Goal: Information Seeking & Learning: Learn about a topic

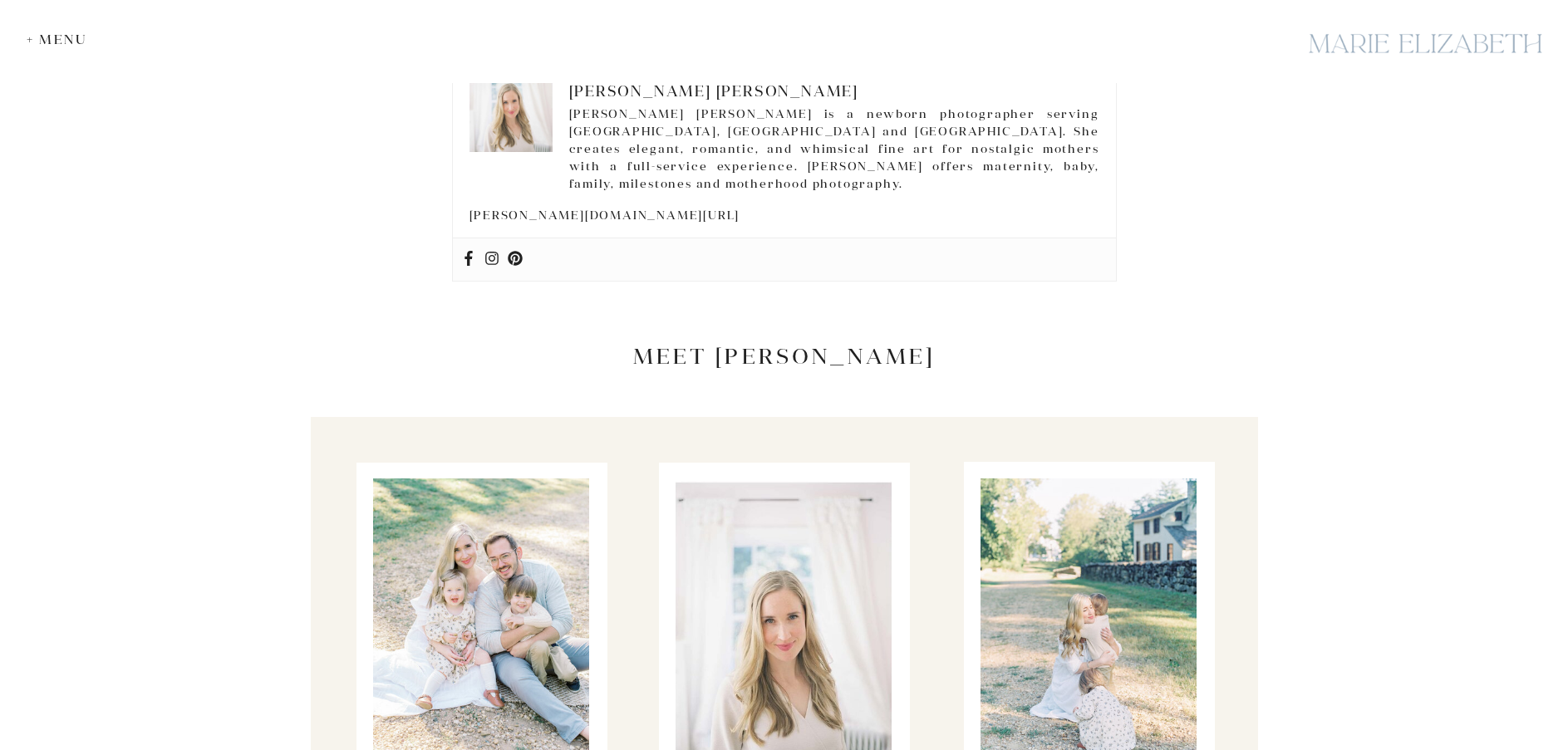
scroll to position [13126, 0]
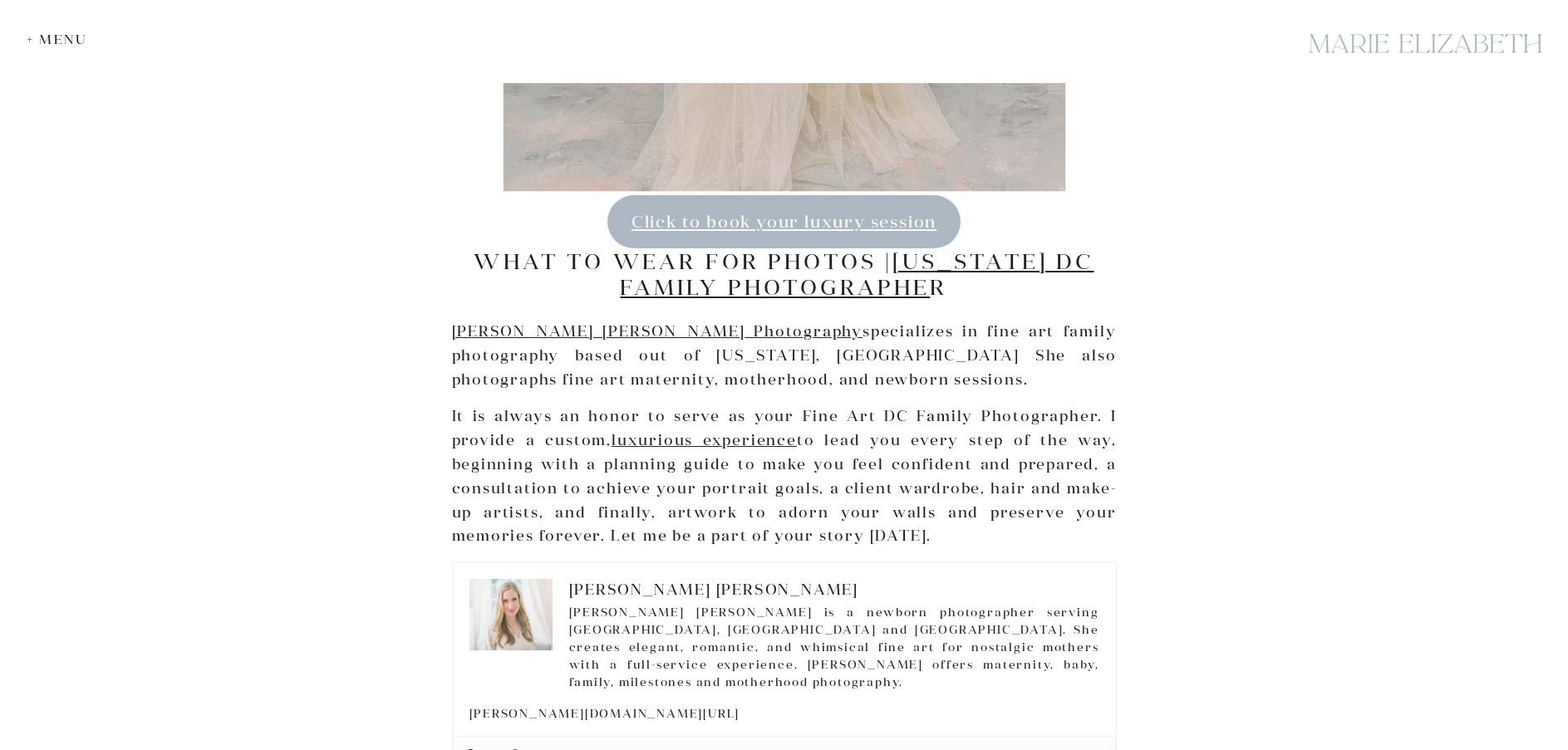
click at [63, 40] on div "+ Menu" at bounding box center [61, 39] width 69 height 15
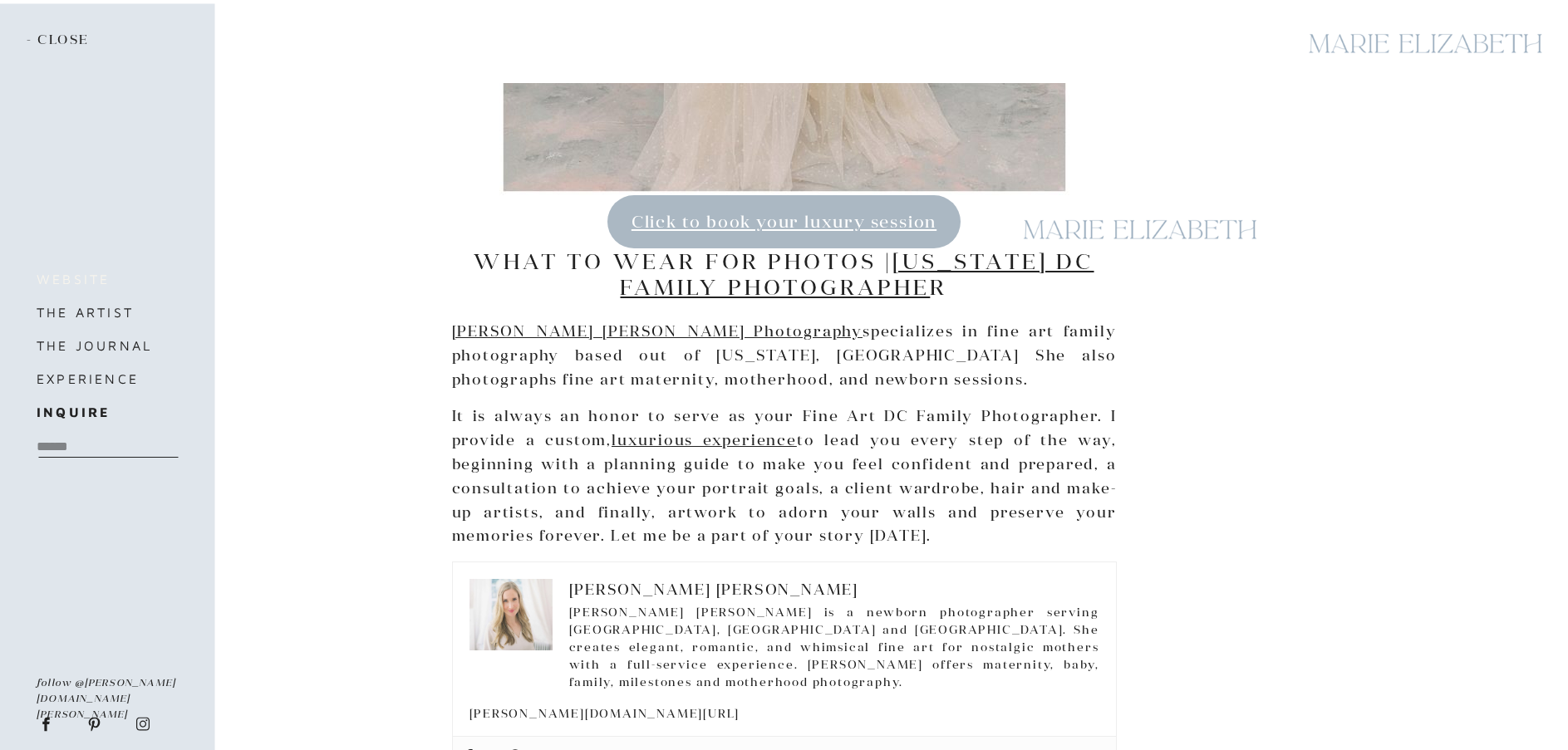
click at [77, 277] on h3 "website" at bounding box center [106, 278] width 139 height 23
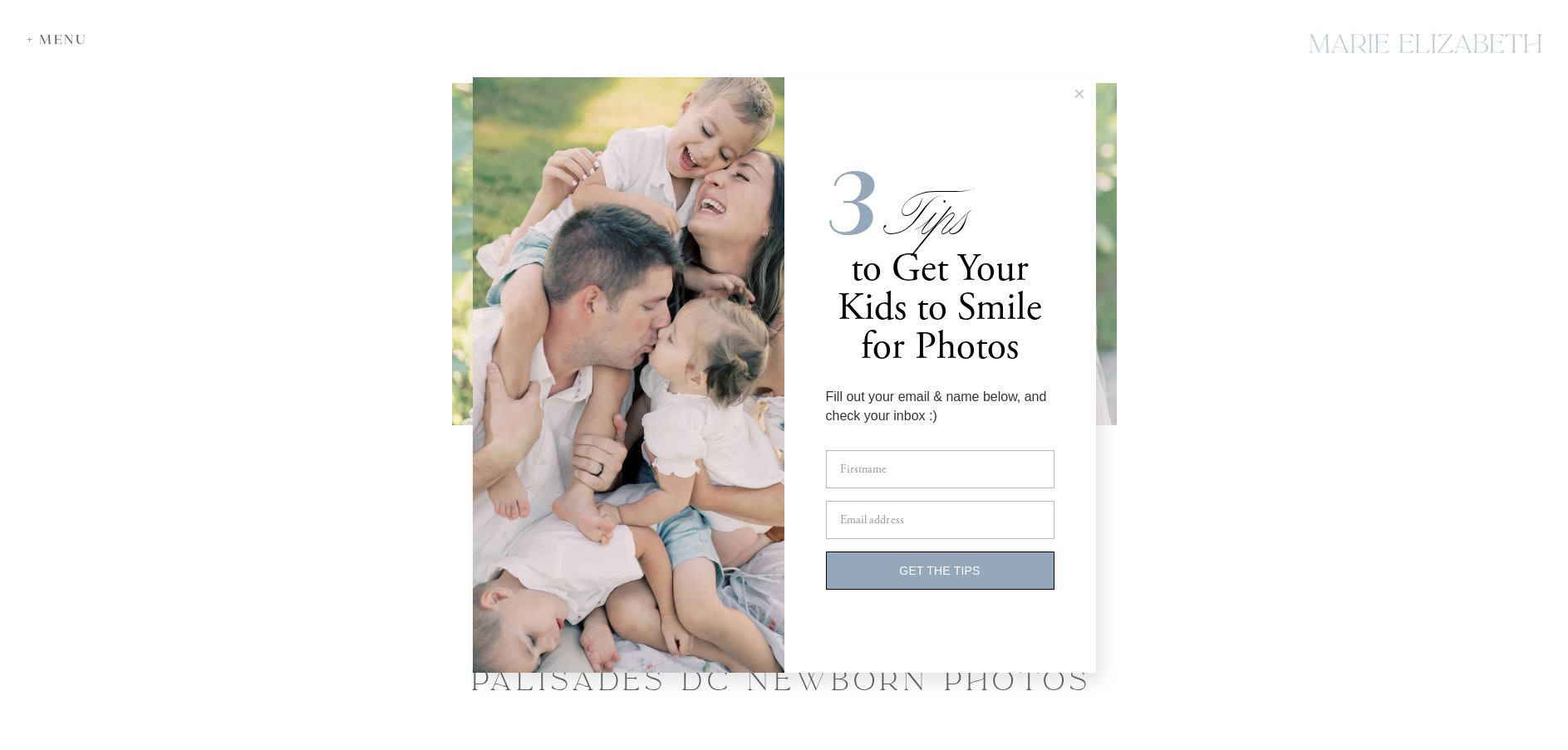
scroll to position [4652, 0]
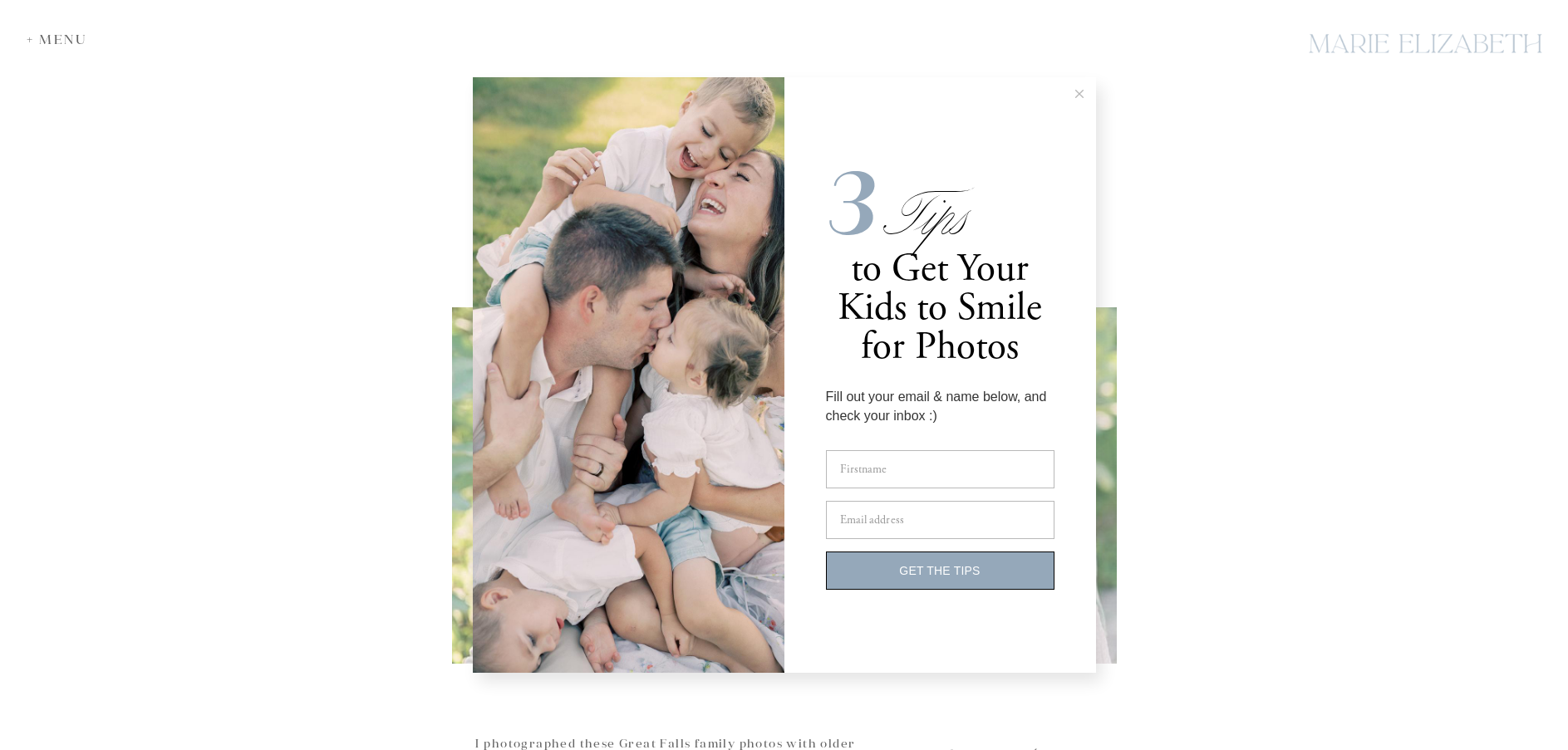
click at [1081, 89] on button at bounding box center [1079, 93] width 33 height 33
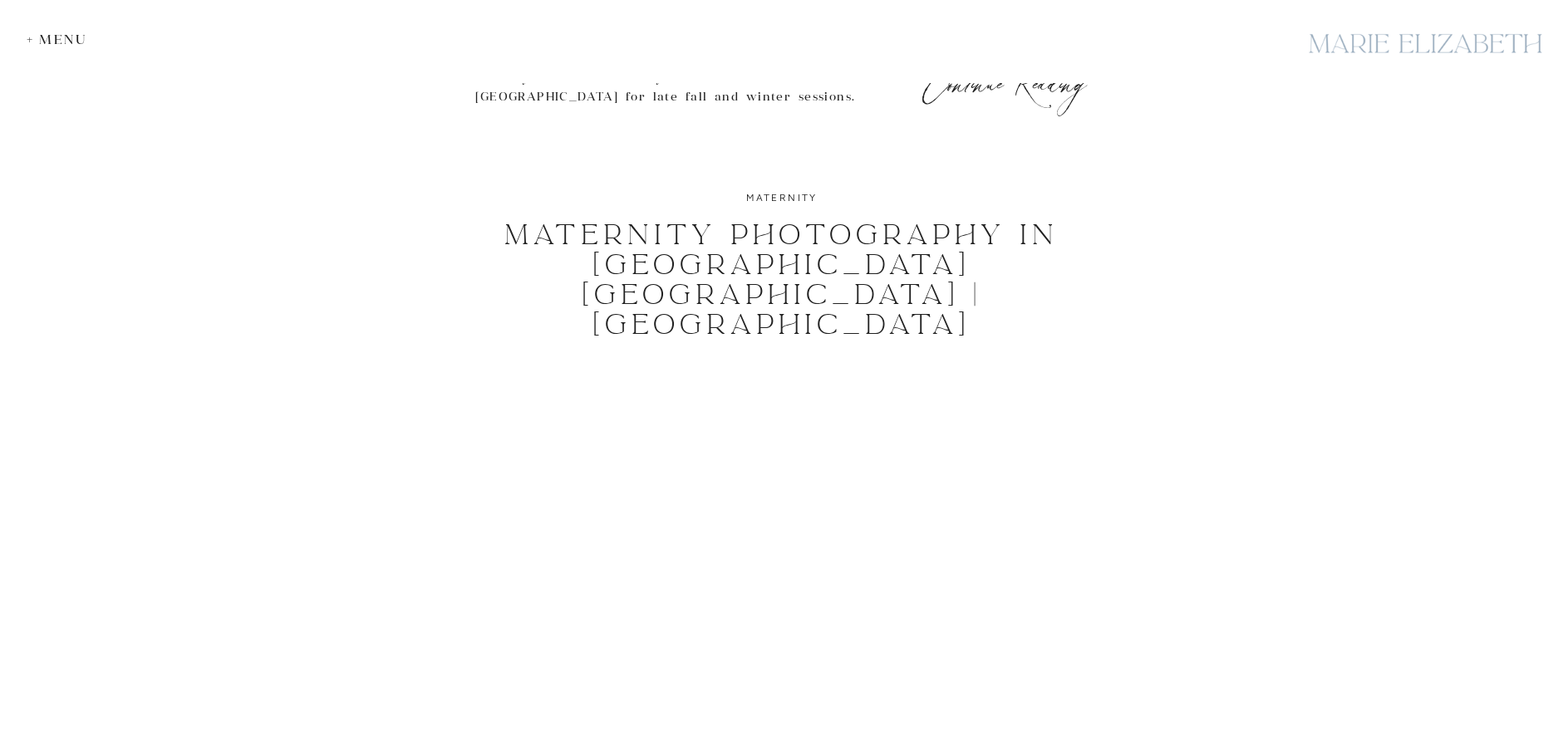
scroll to position [7225, 0]
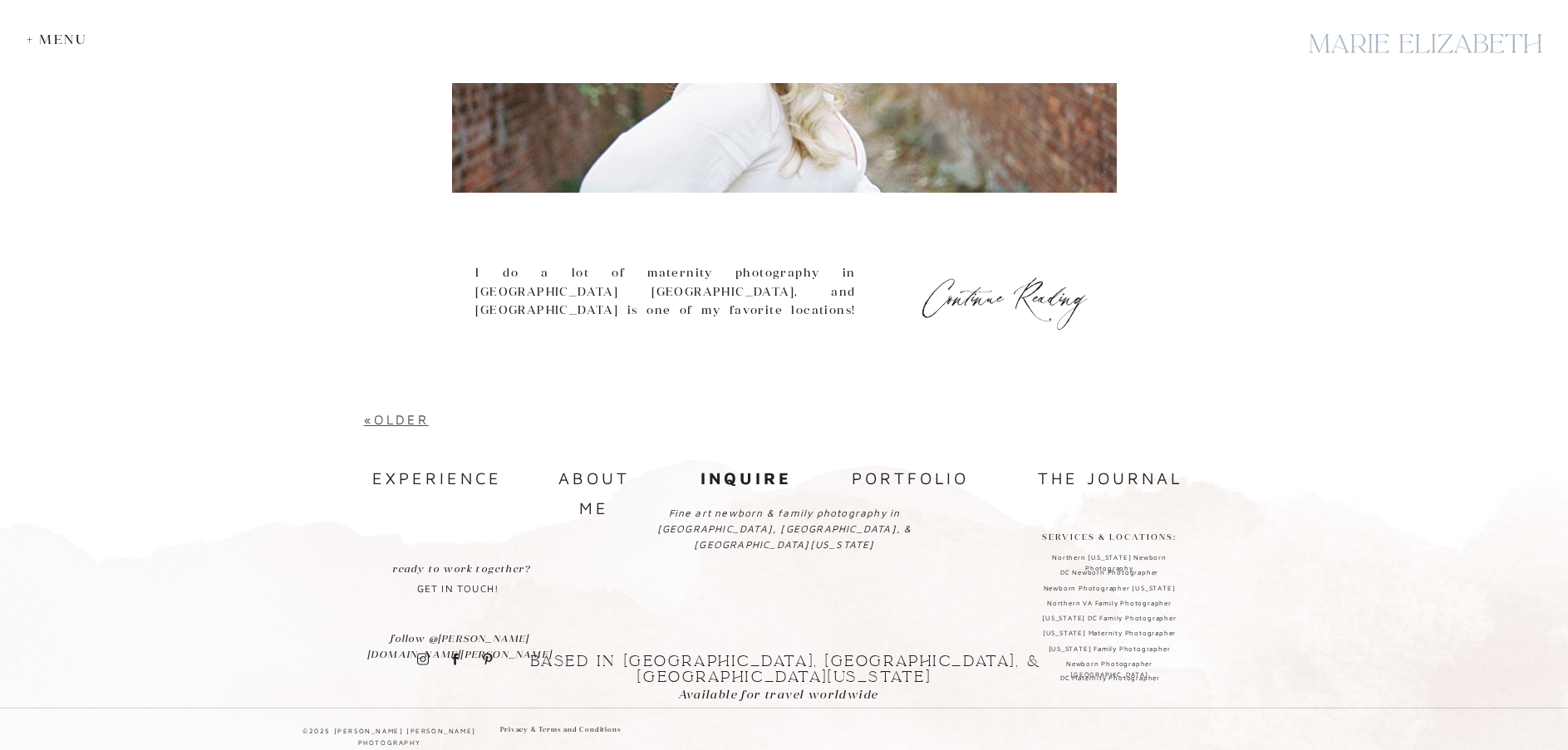
click at [410, 416] on link "«Older" at bounding box center [396, 419] width 65 height 15
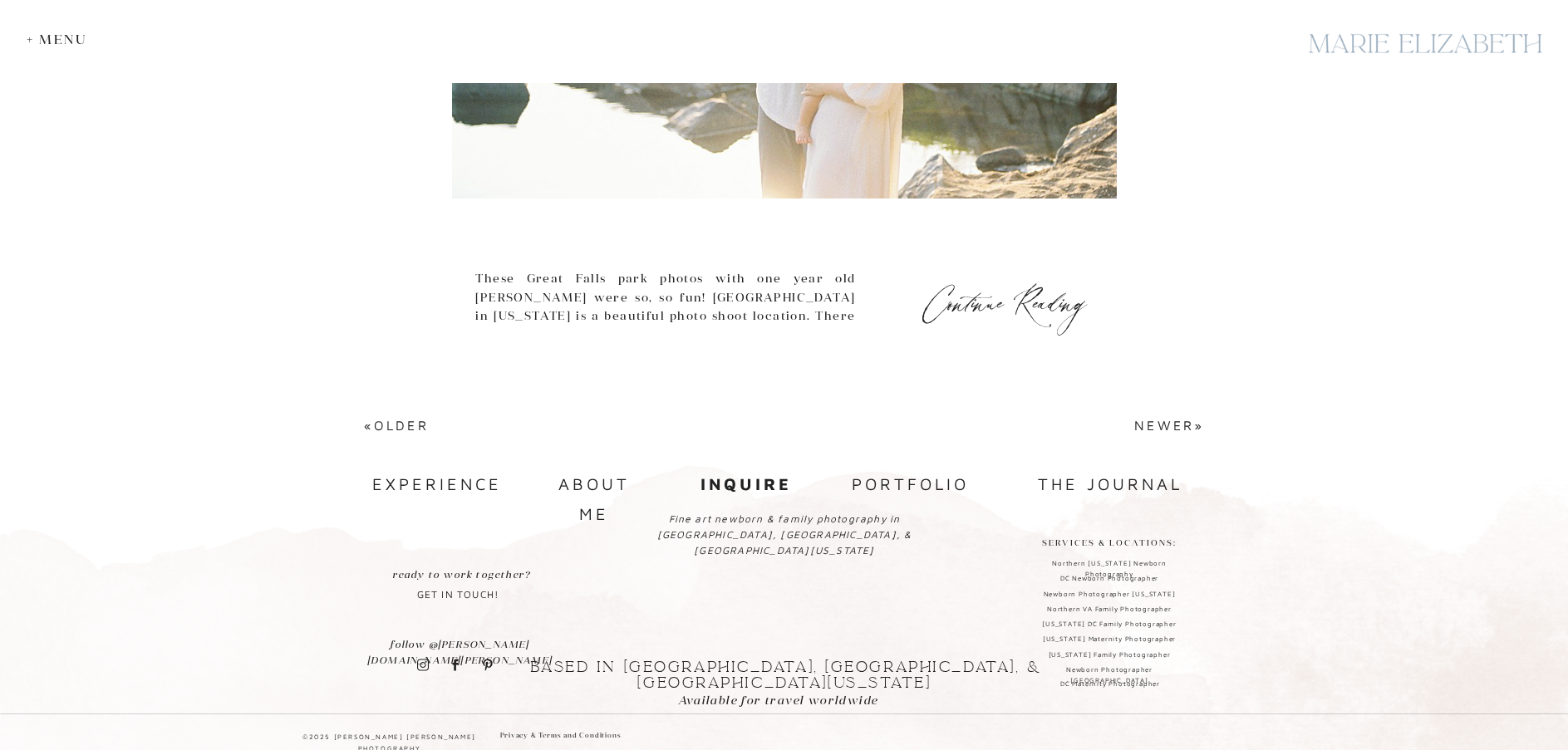
scroll to position [7334, 0]
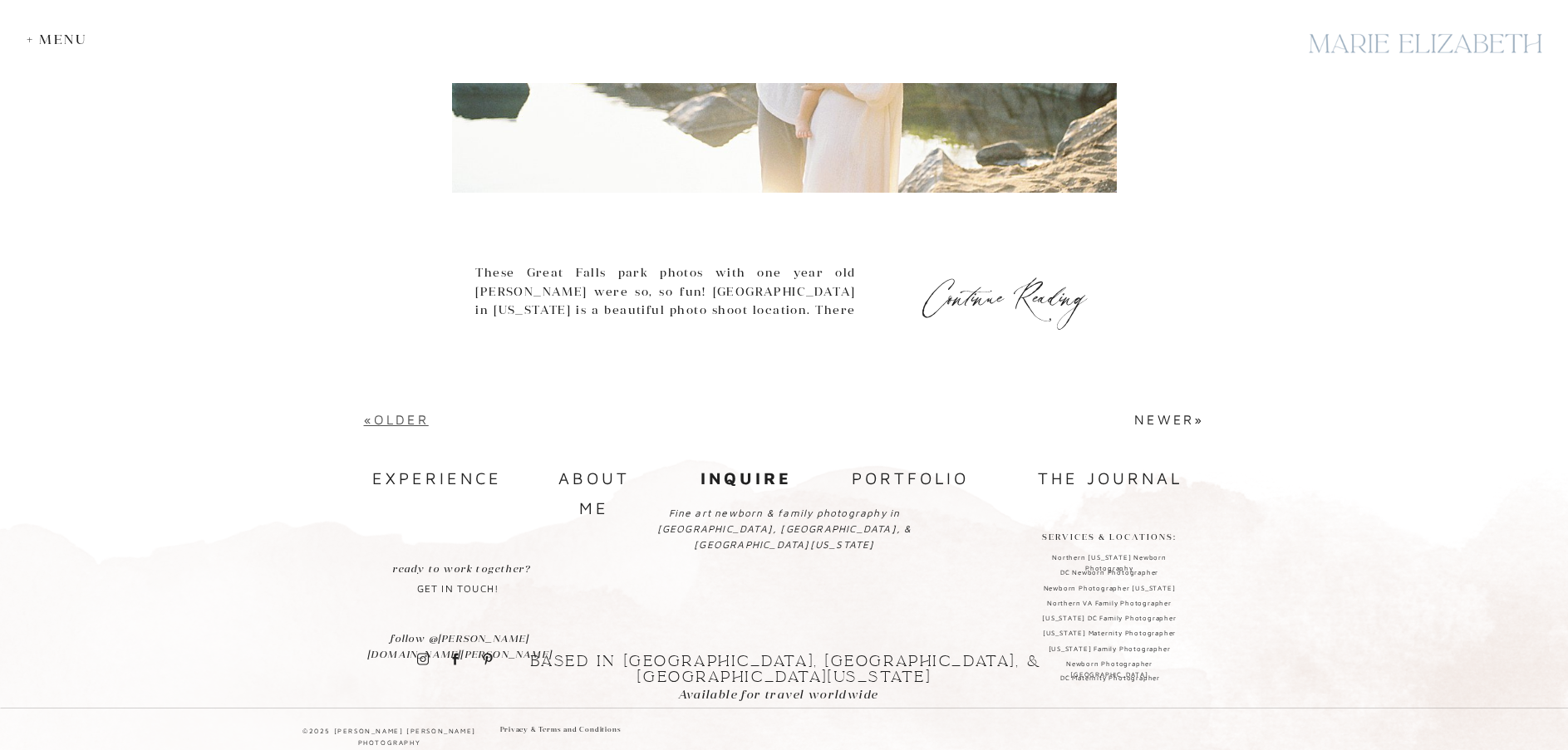
click at [402, 419] on link "«Older" at bounding box center [396, 419] width 65 height 15
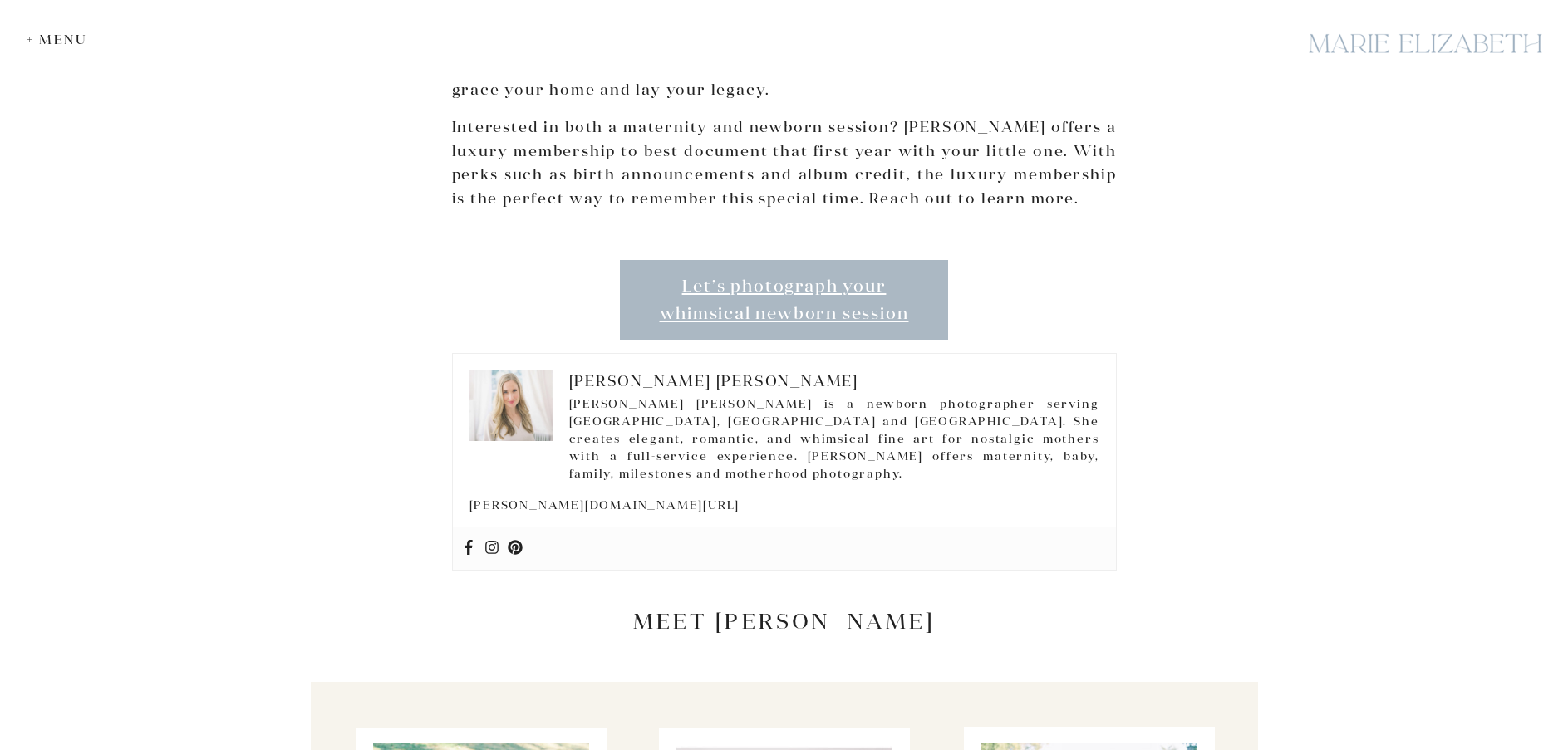
scroll to position [3073, 0]
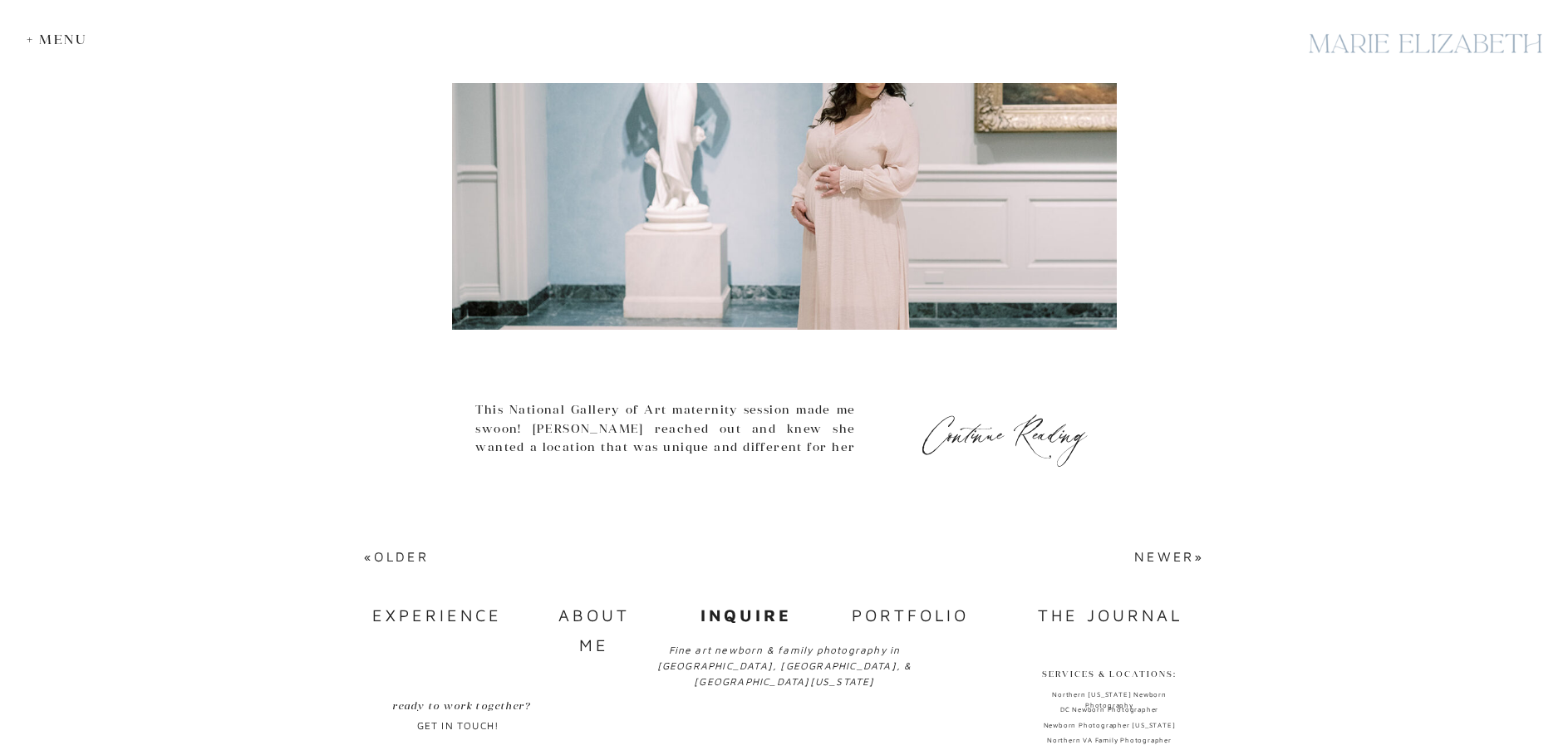
scroll to position [7334, 0]
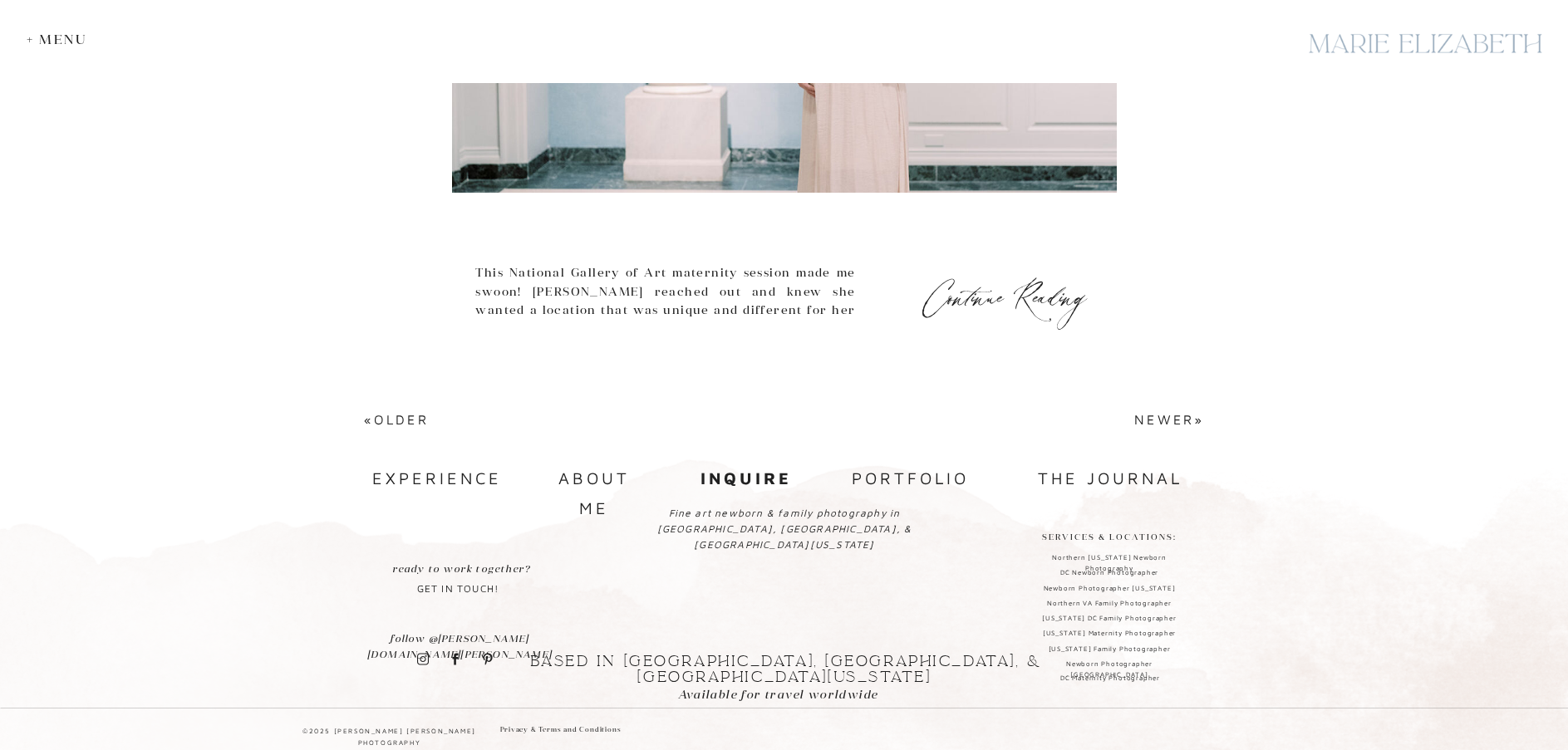
click at [378, 410] on h3 "«Older" at bounding box center [573, 419] width 419 height 20
click at [374, 419] on link "«Older" at bounding box center [396, 419] width 65 height 15
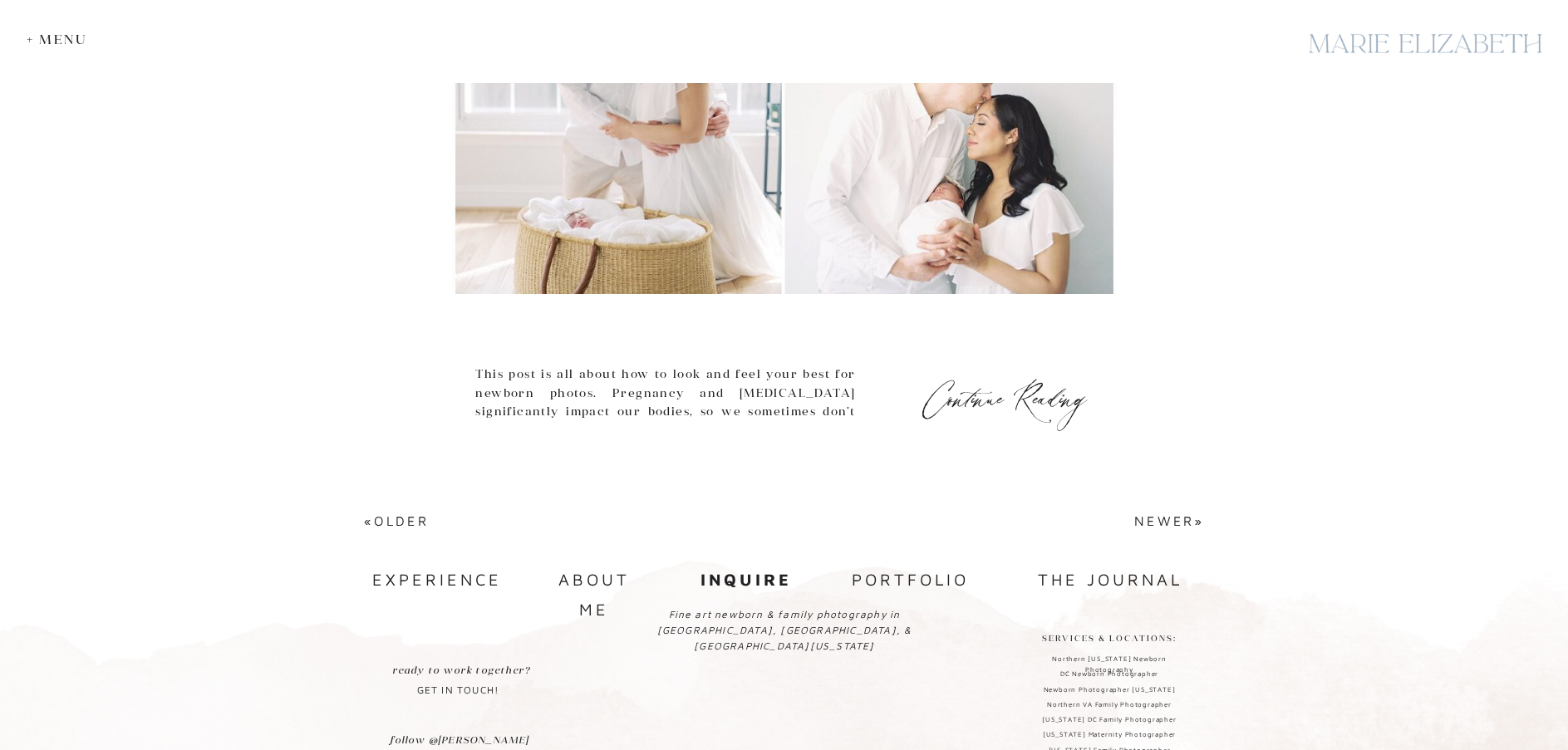
scroll to position [7278, 0]
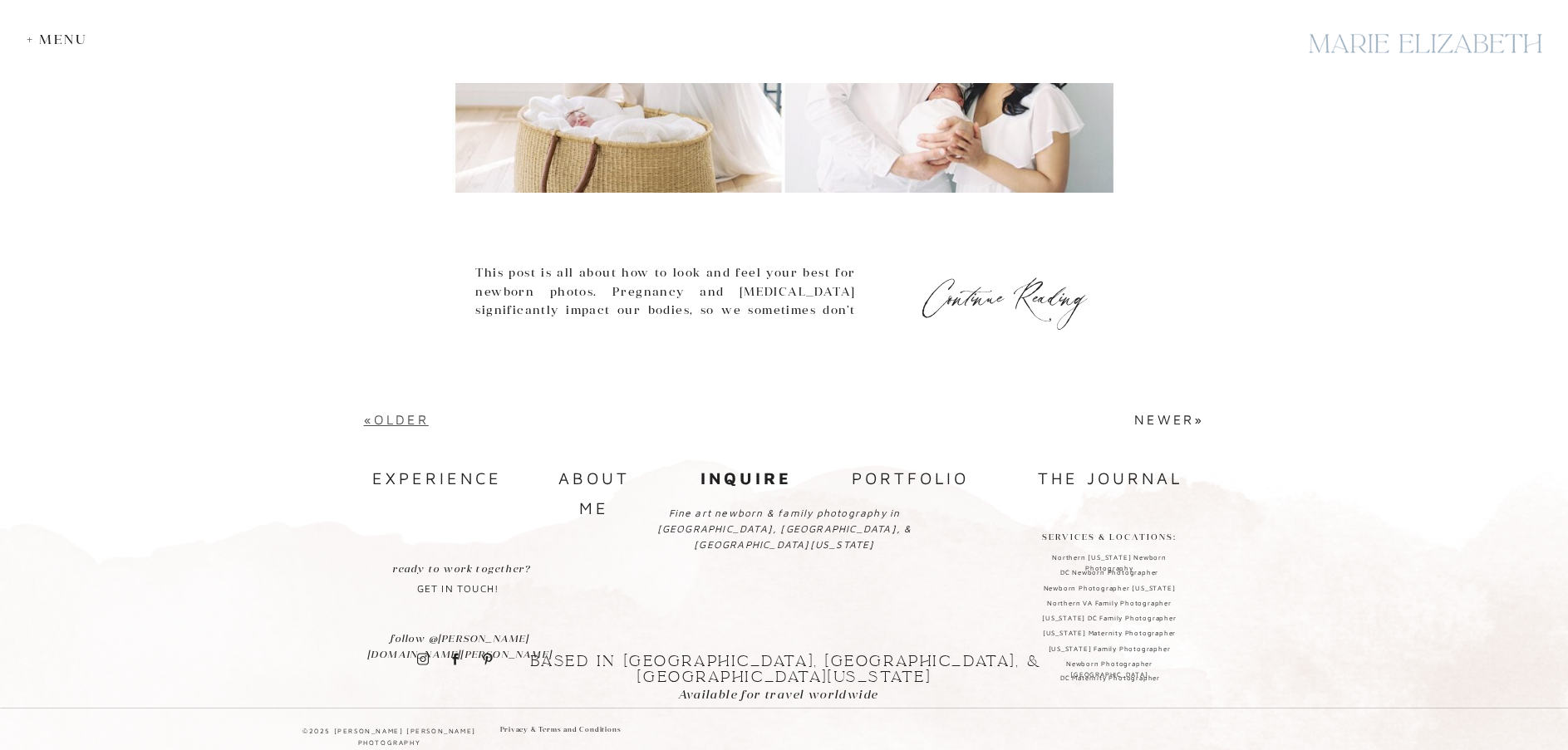
click at [391, 419] on link "«Older" at bounding box center [396, 419] width 65 height 15
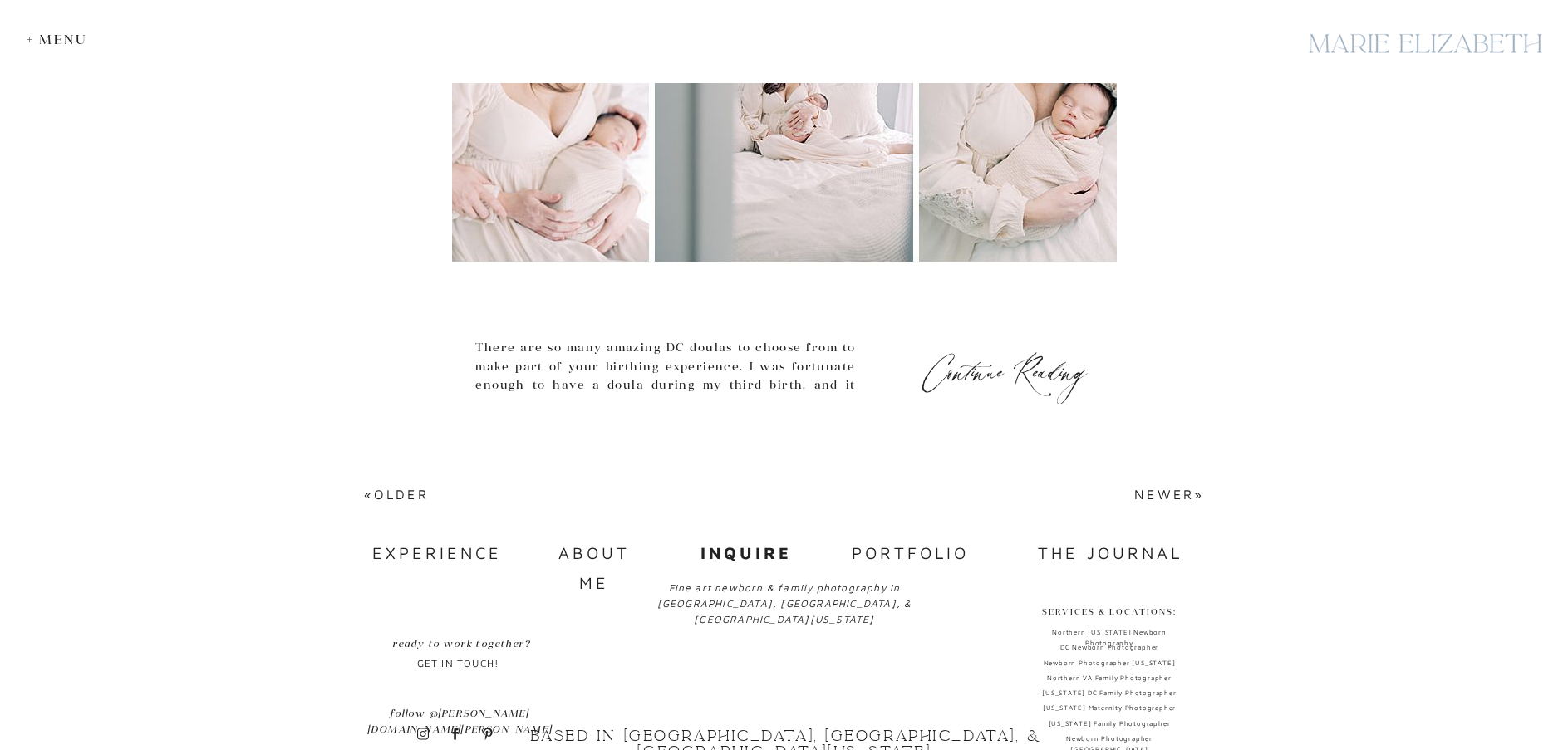
scroll to position [7169, 0]
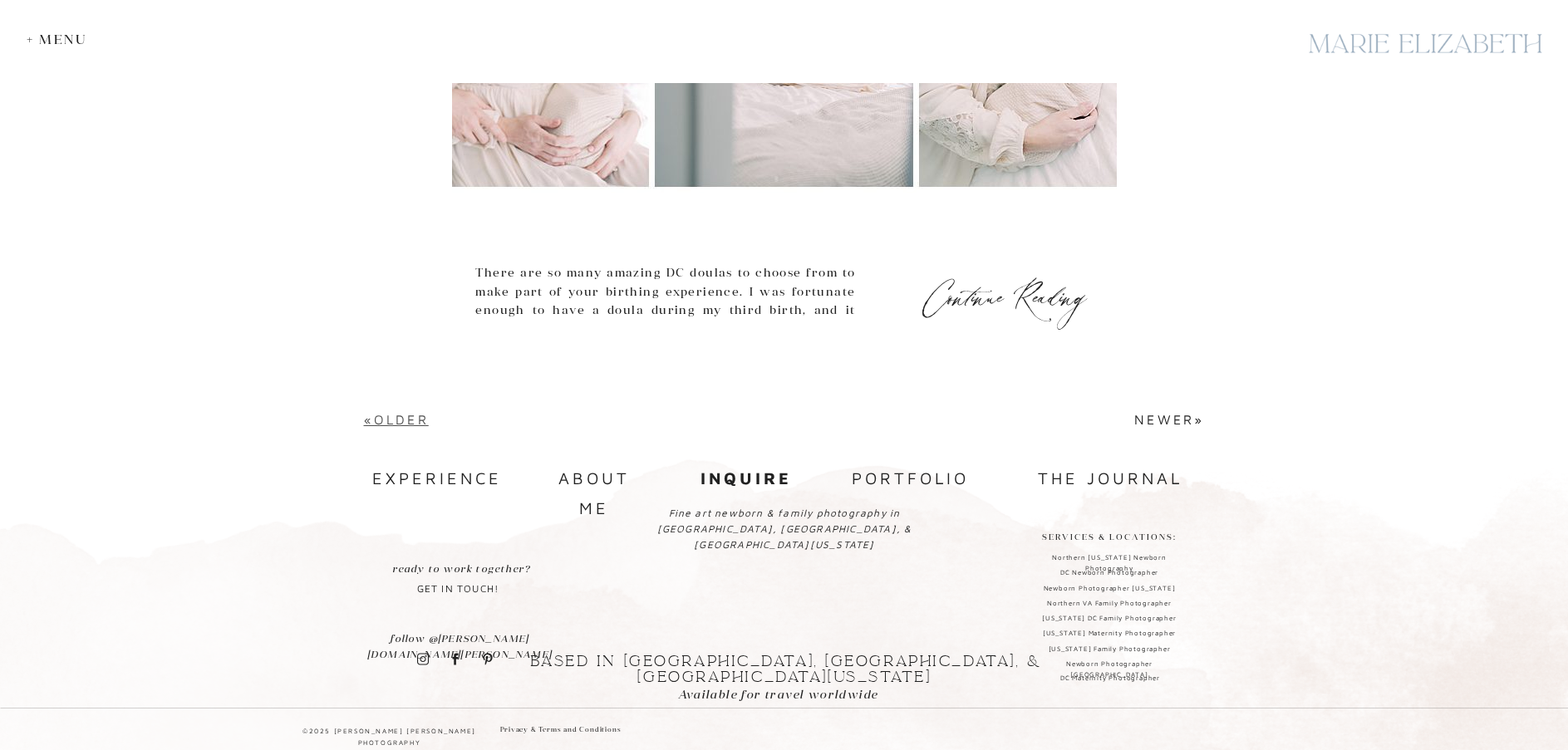
click at [392, 420] on link "«Older" at bounding box center [396, 419] width 65 height 15
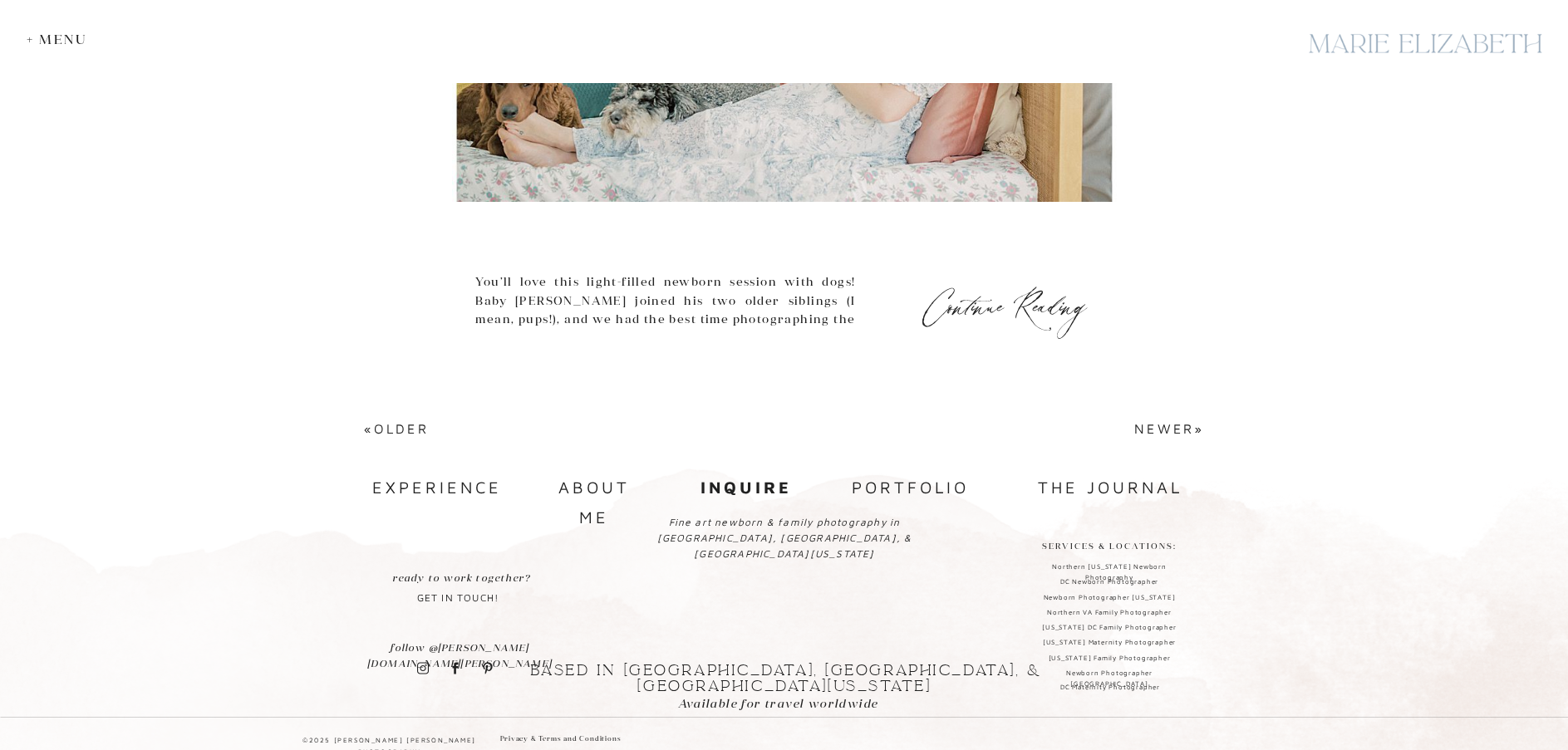
scroll to position [7278, 0]
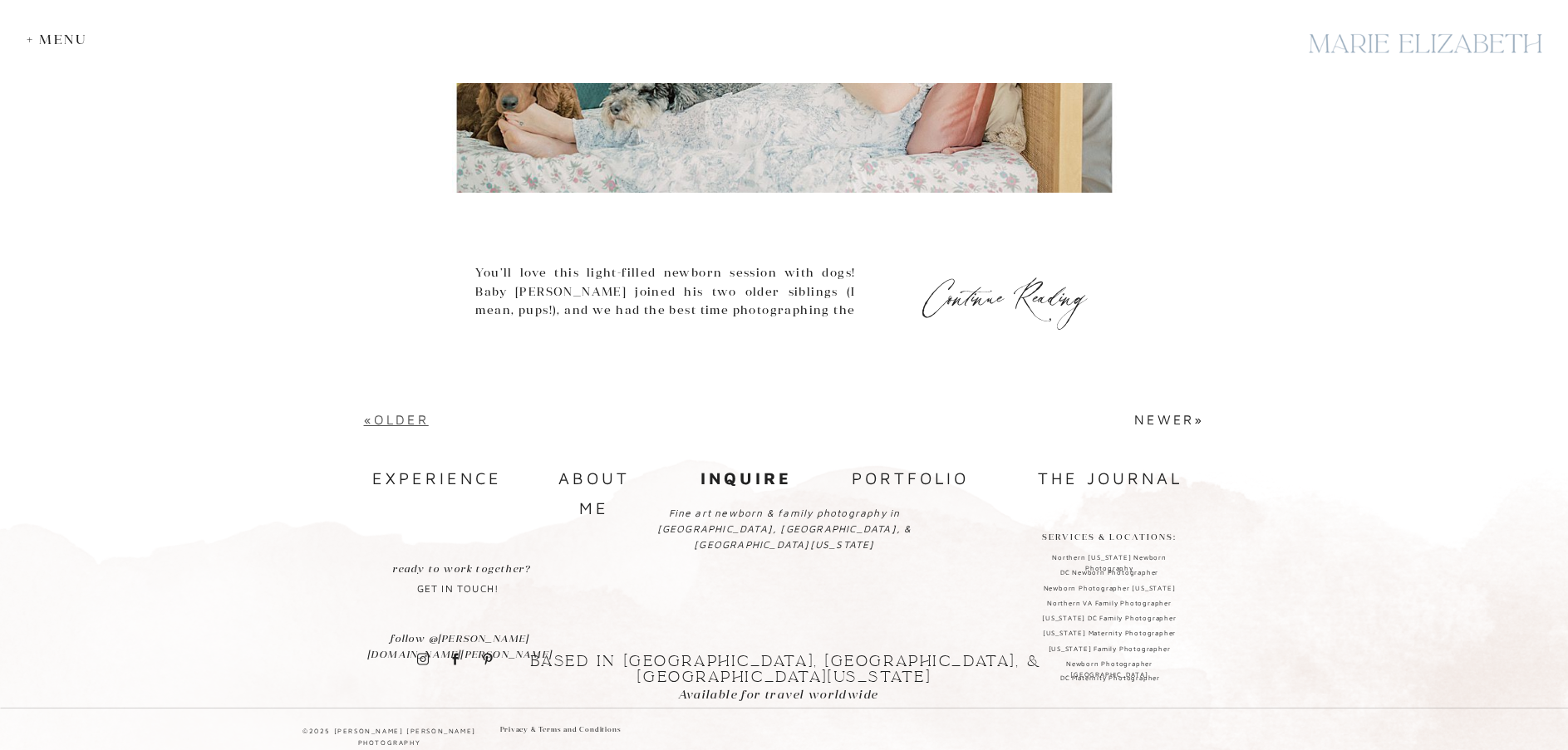
click at [403, 416] on link "«Older" at bounding box center [396, 419] width 65 height 15
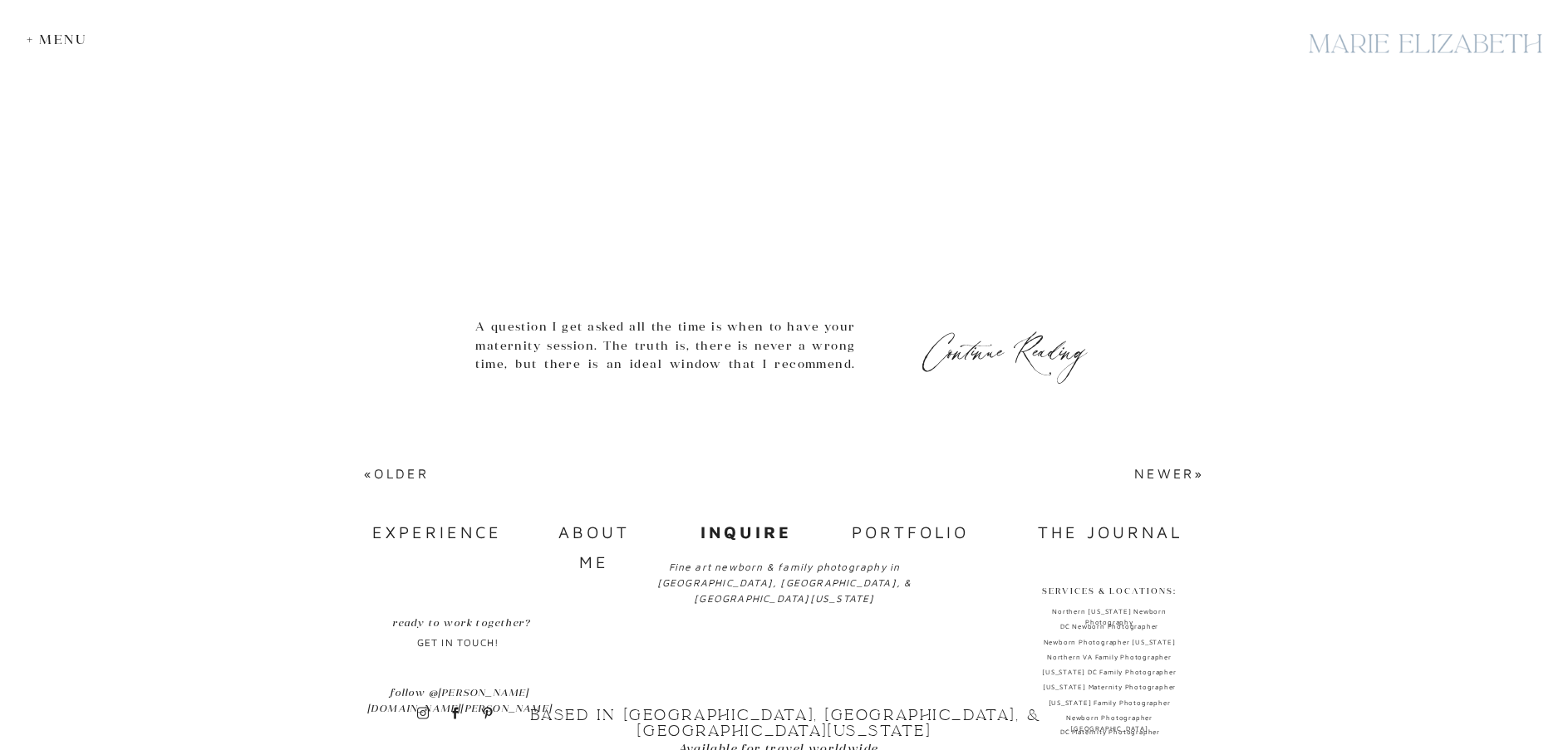
scroll to position [7281, 0]
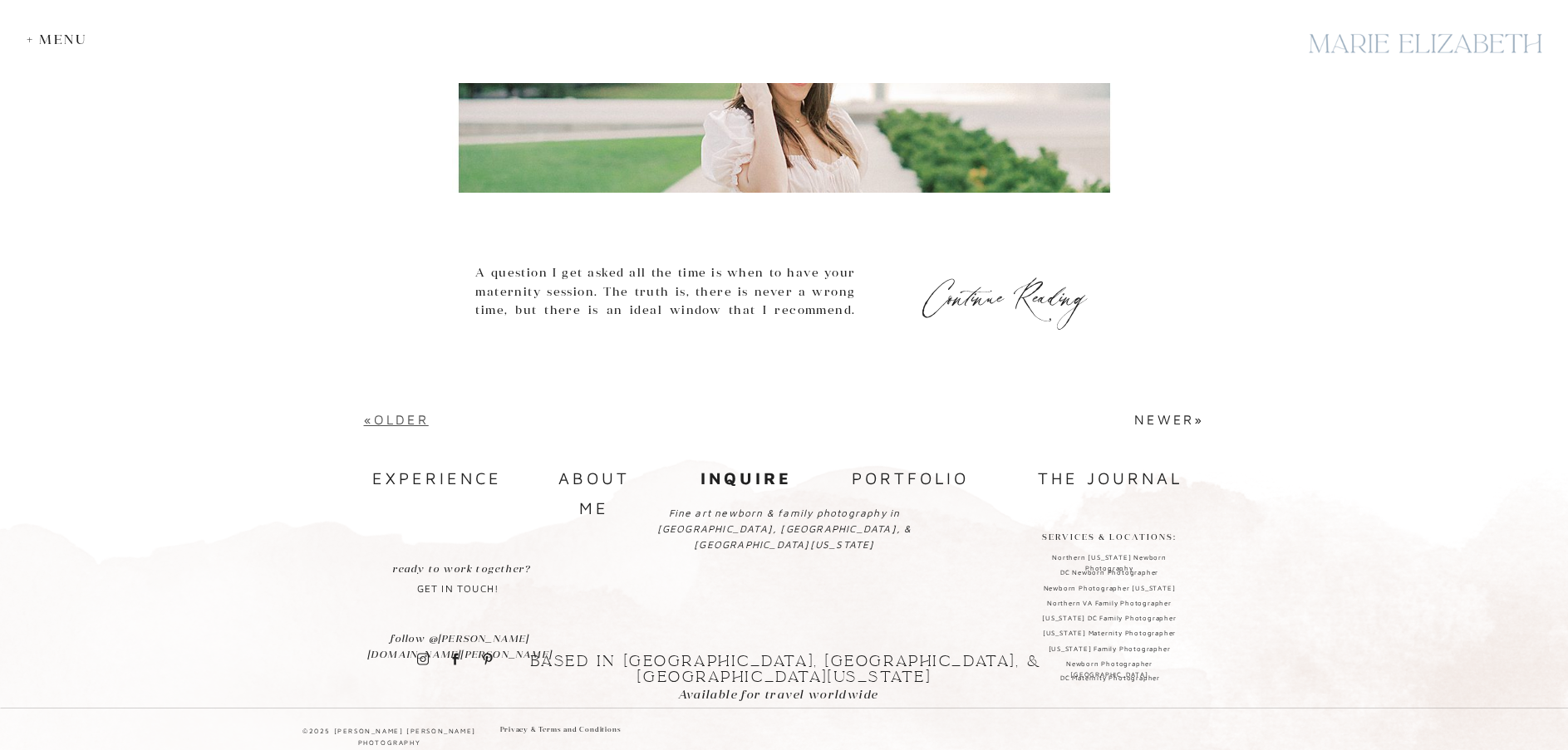
click at [419, 417] on link "«Older" at bounding box center [396, 419] width 65 height 15
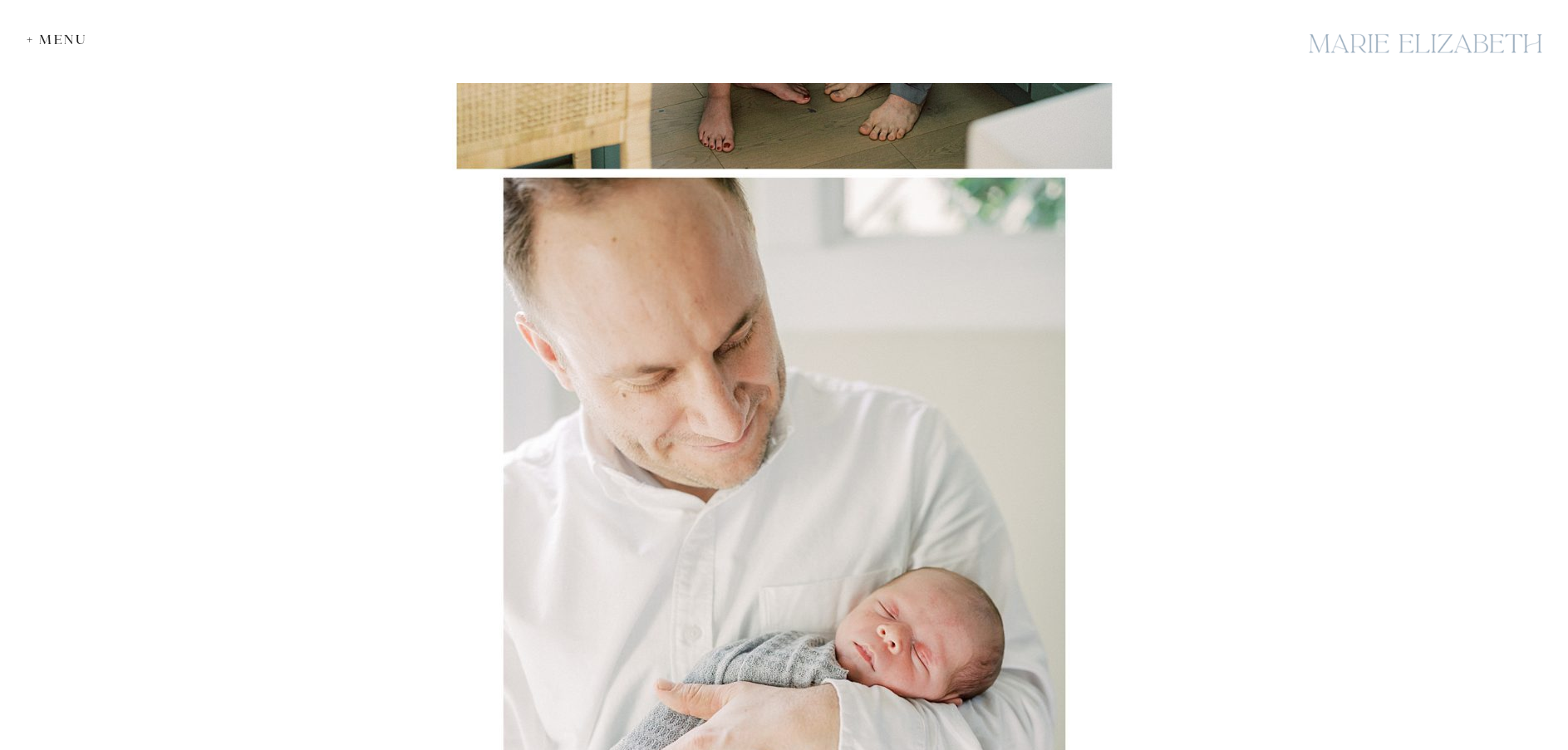
scroll to position [4652, 0]
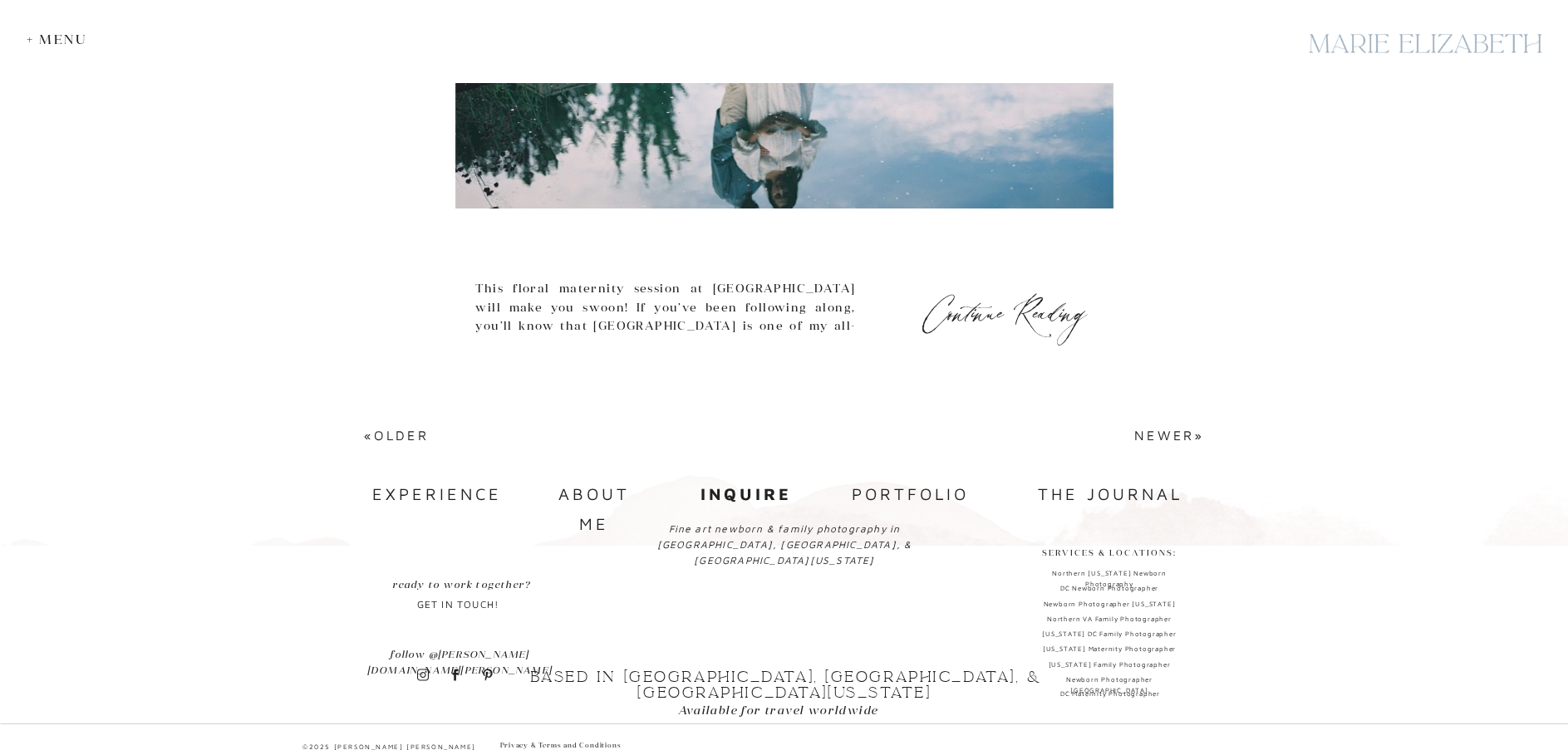
scroll to position [7195, 0]
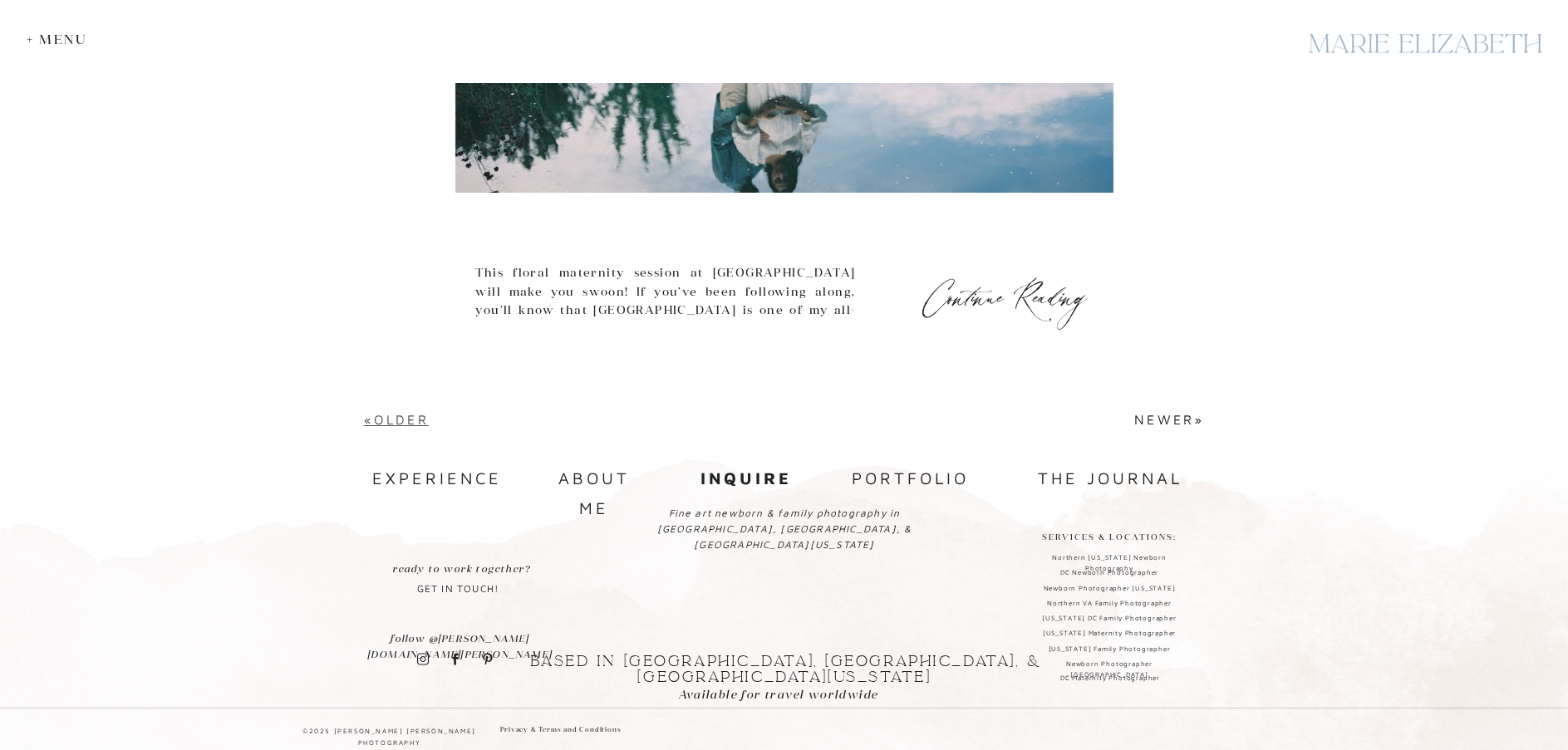
click at [418, 421] on link "«Older" at bounding box center [396, 419] width 65 height 15
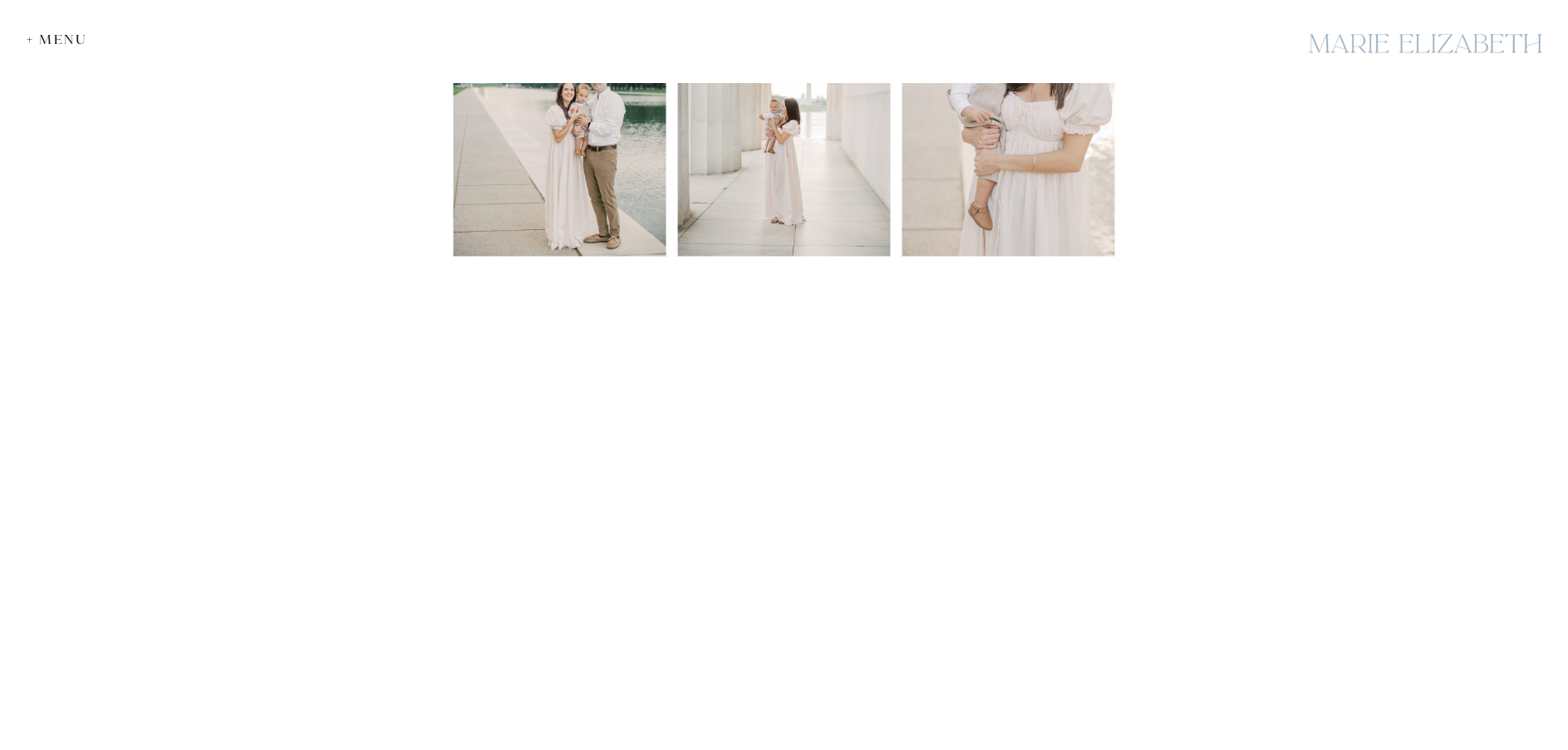
scroll to position [3157, 0]
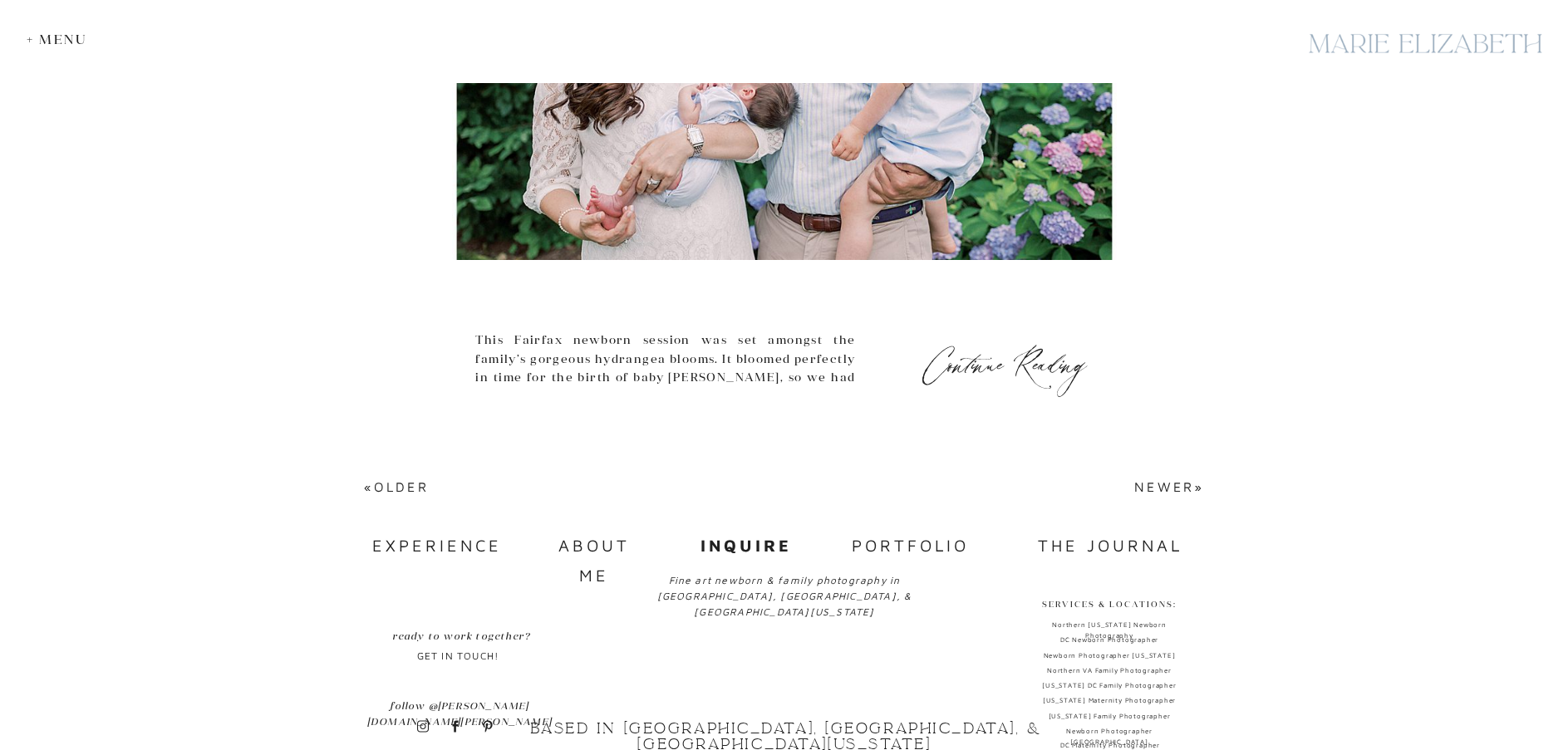
scroll to position [7248, 0]
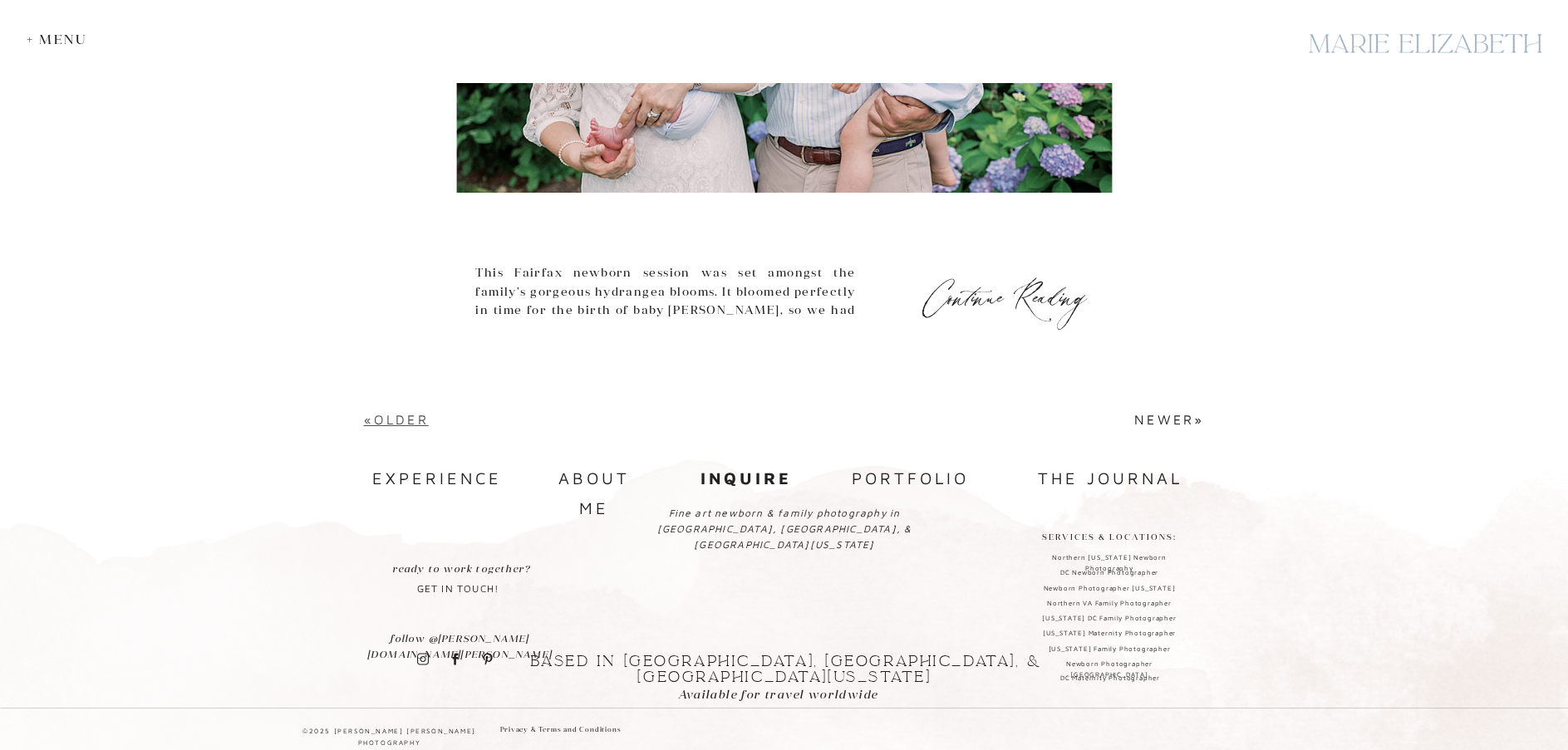
click at [396, 416] on link "«Older" at bounding box center [396, 419] width 65 height 15
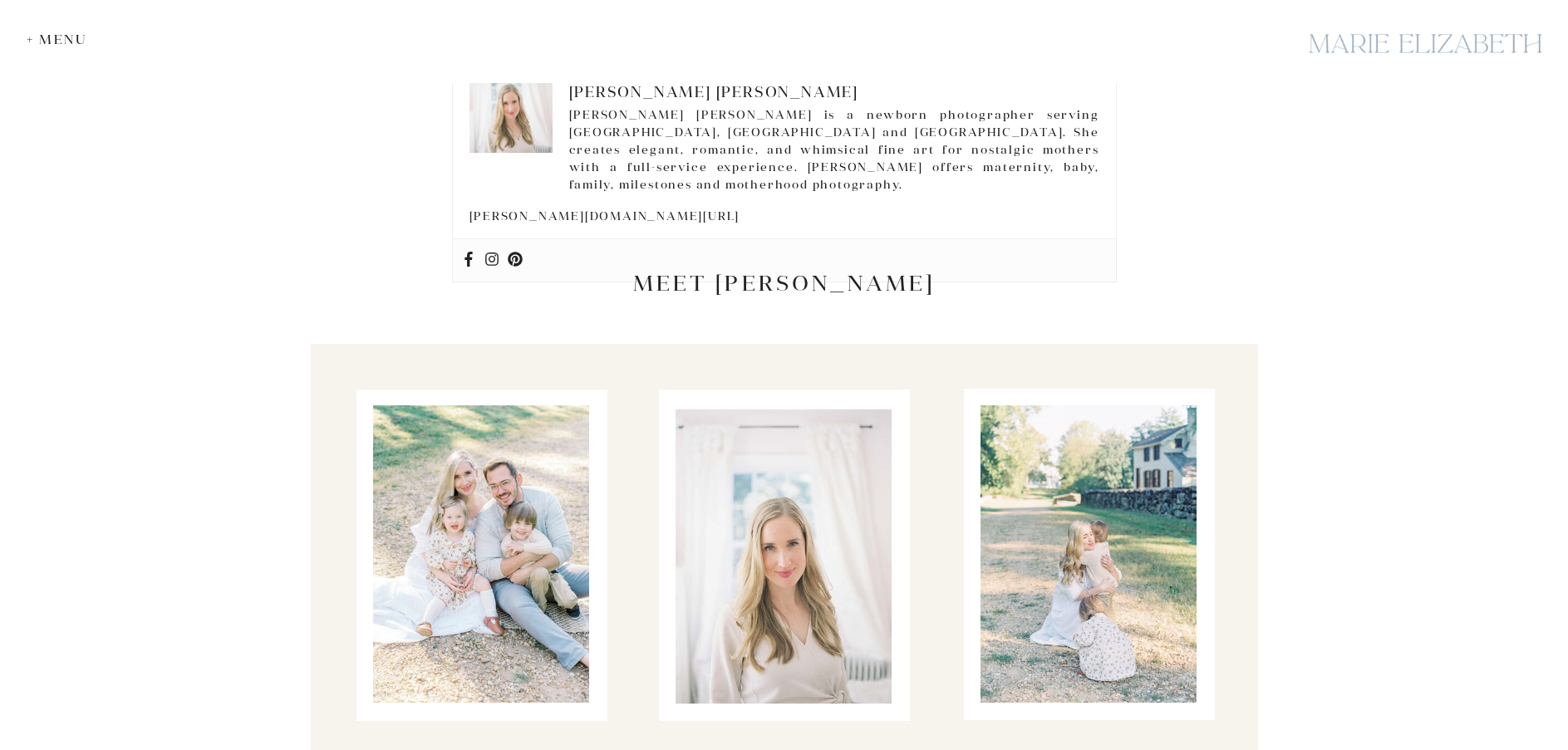
scroll to position [4154, 0]
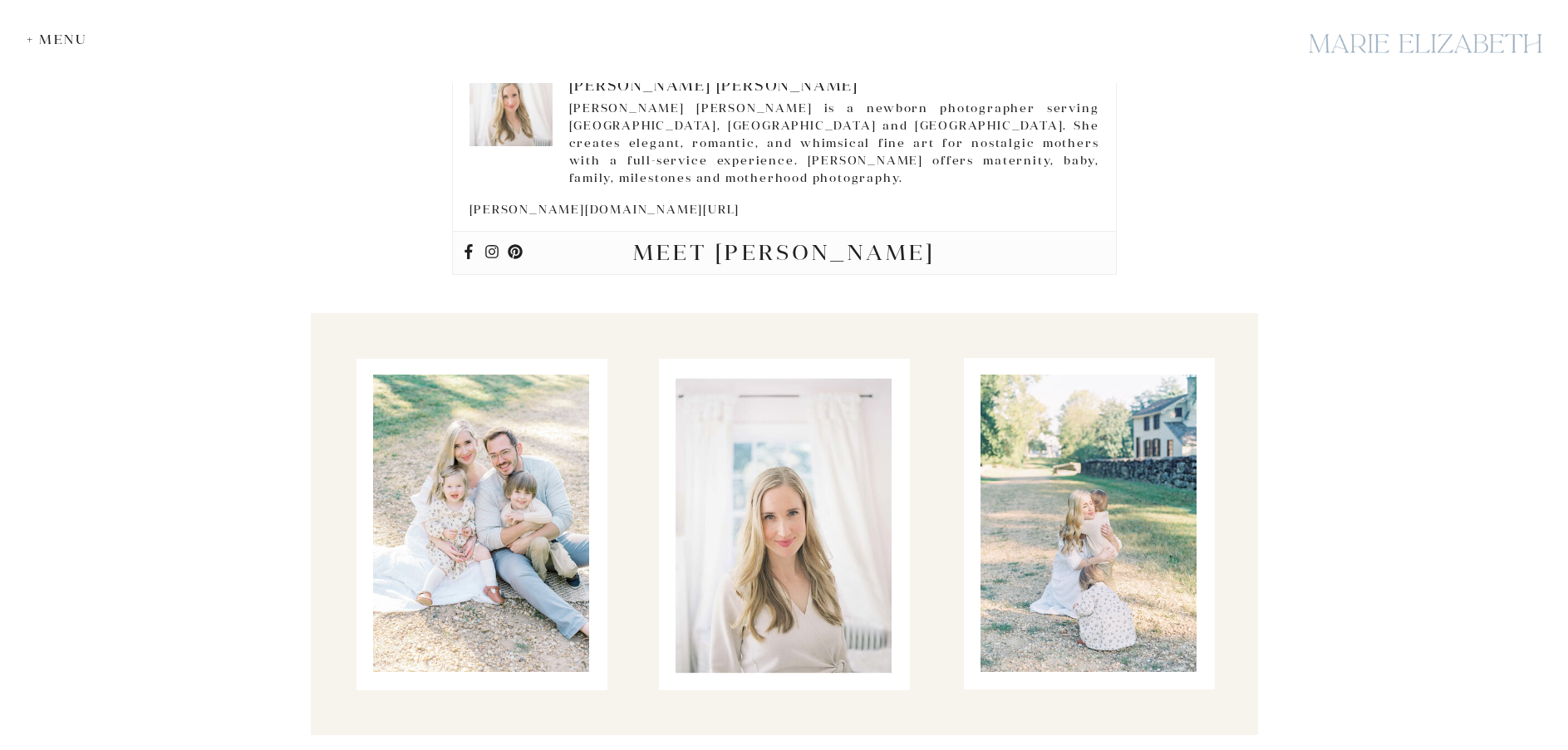
scroll to position [3987, 0]
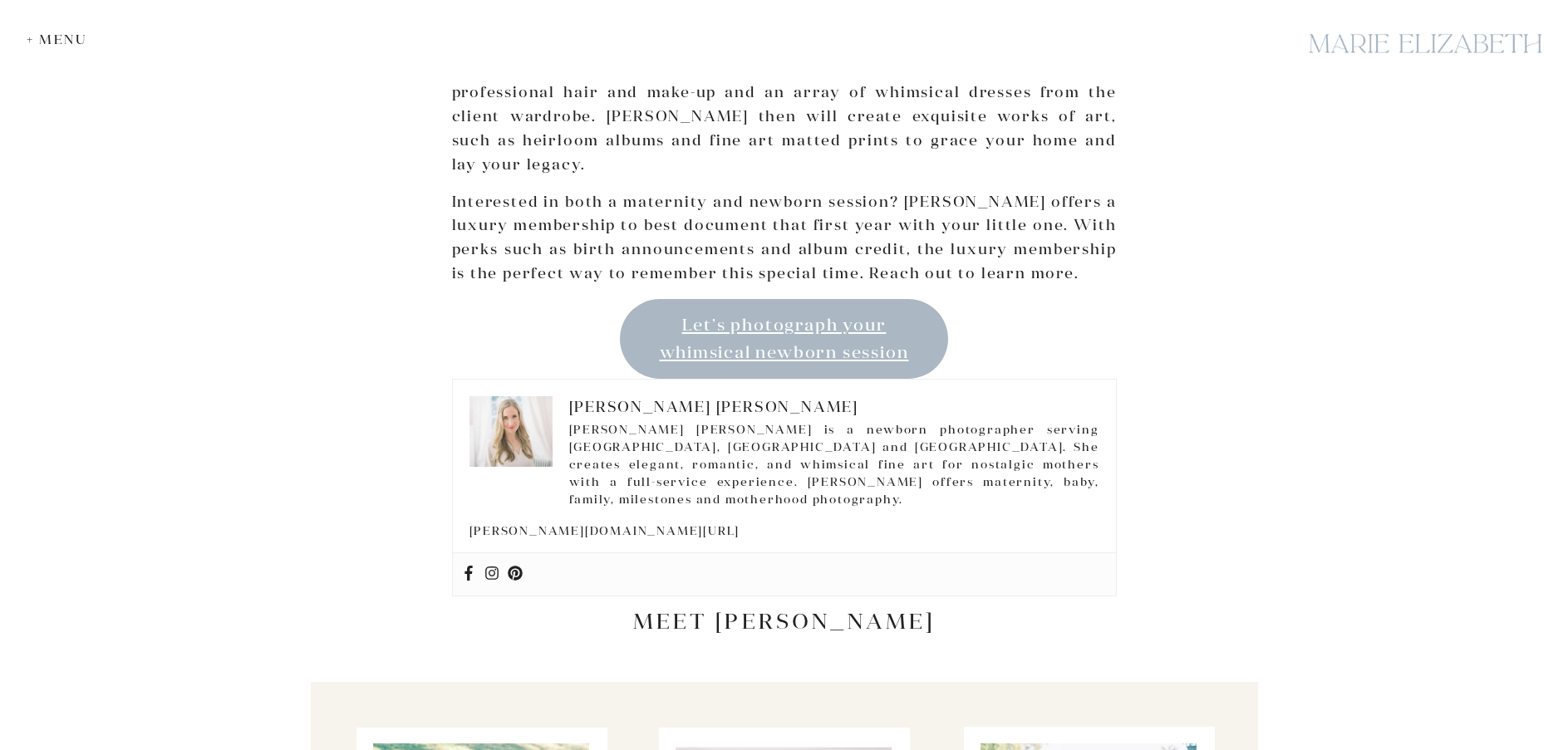
scroll to position [5898, 0]
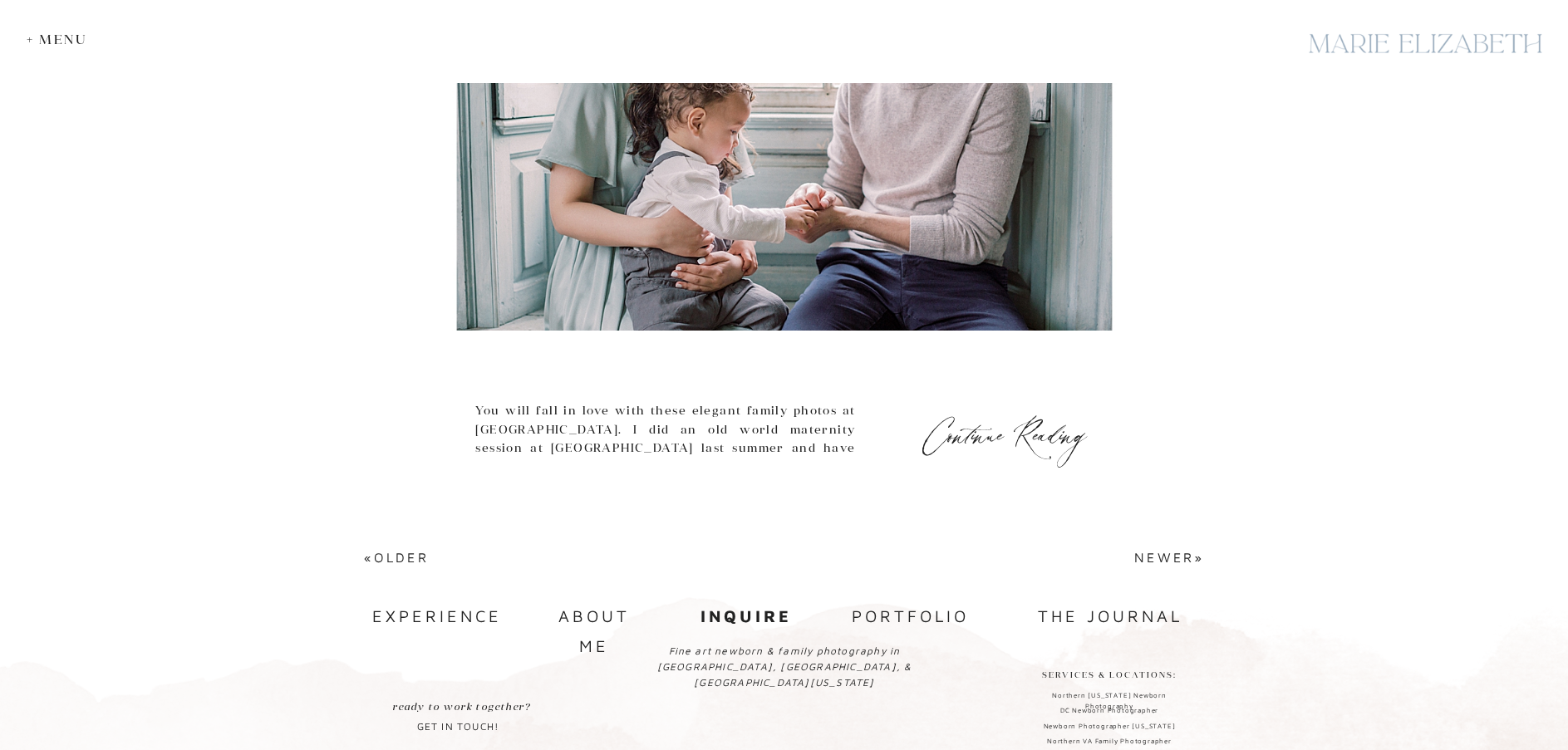
scroll to position [7222, 0]
